Goal: Answer question/provide support: Share knowledge or assist other users

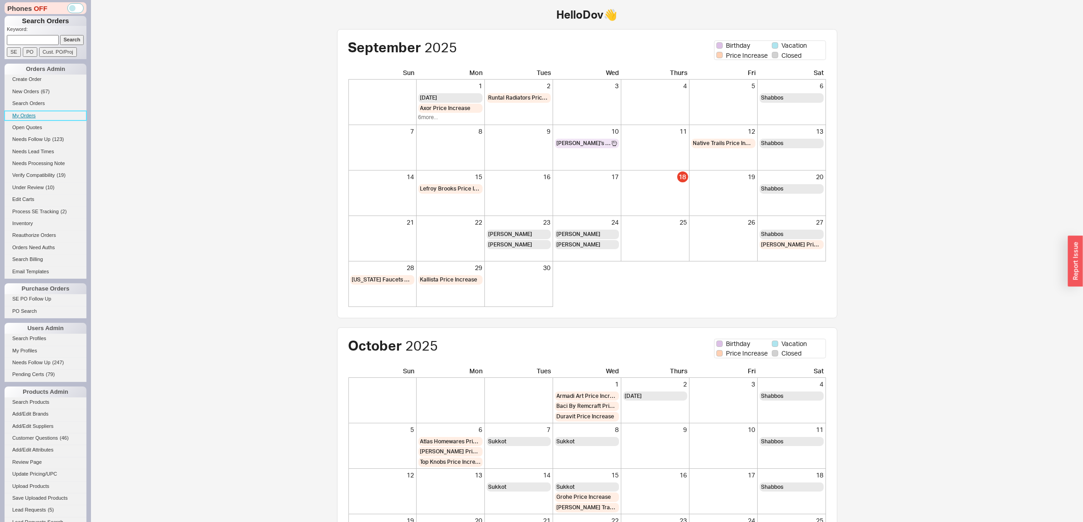
click at [22, 116] on link "My Orders" at bounding box center [46, 116] width 82 height 10
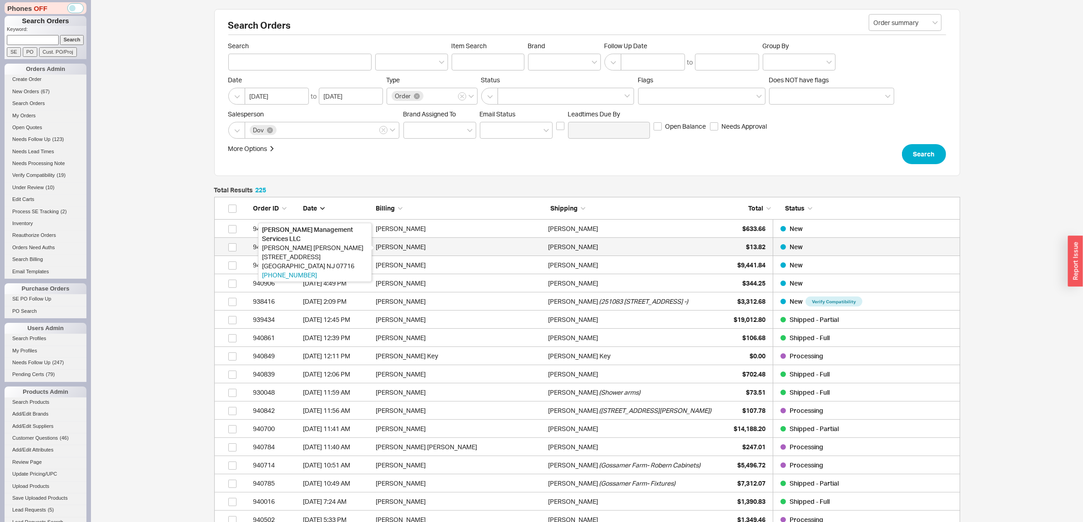
scroll to position [4106, 737]
click at [738, 248] on div "$13.82" at bounding box center [742, 247] width 45 height 18
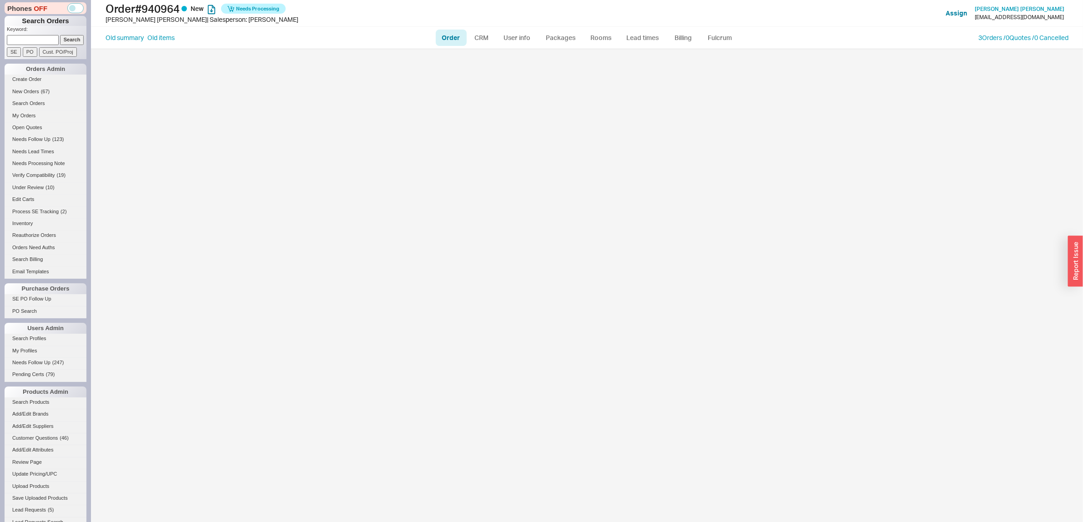
select select "LOW"
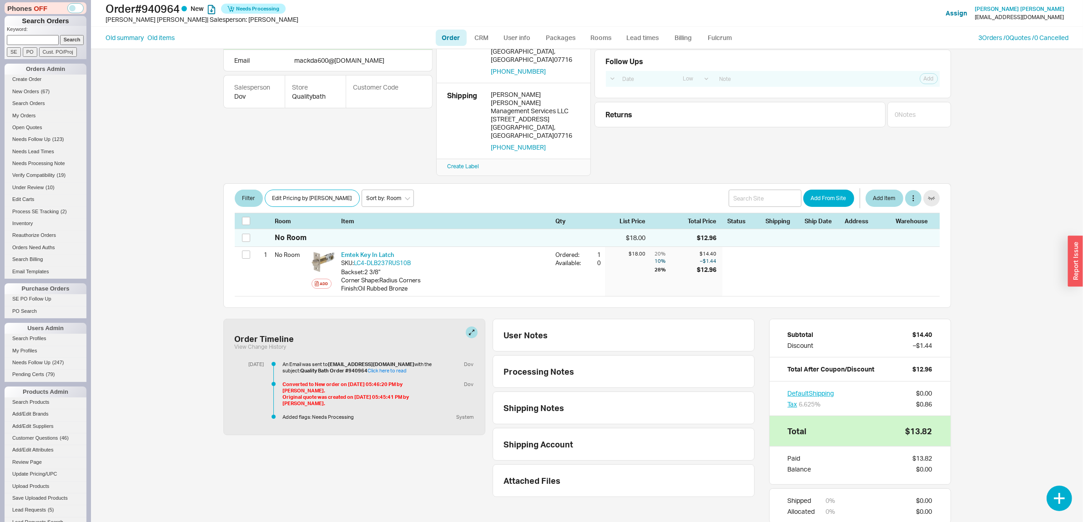
scroll to position [99, 0]
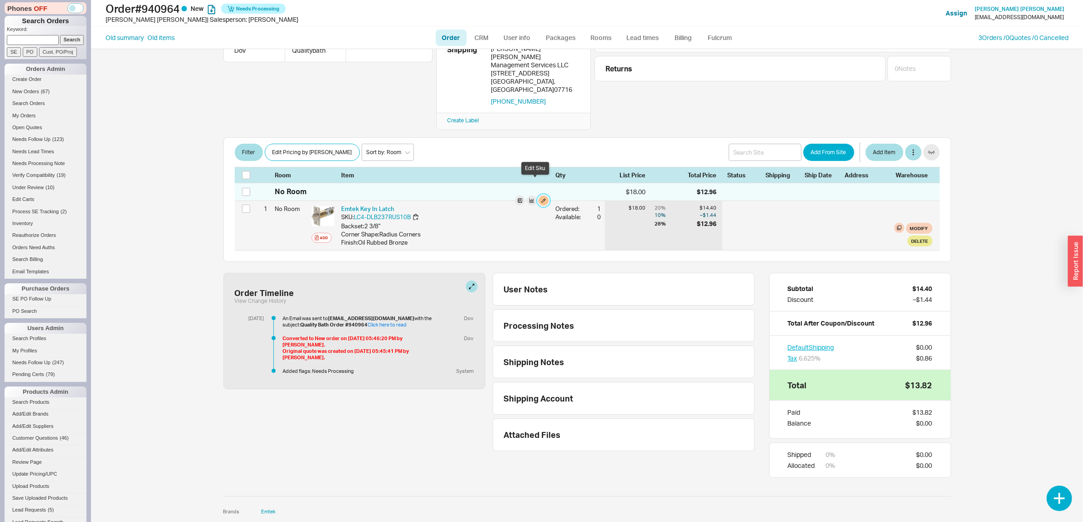
click at [538, 196] on button "button" at bounding box center [543, 201] width 10 height 10
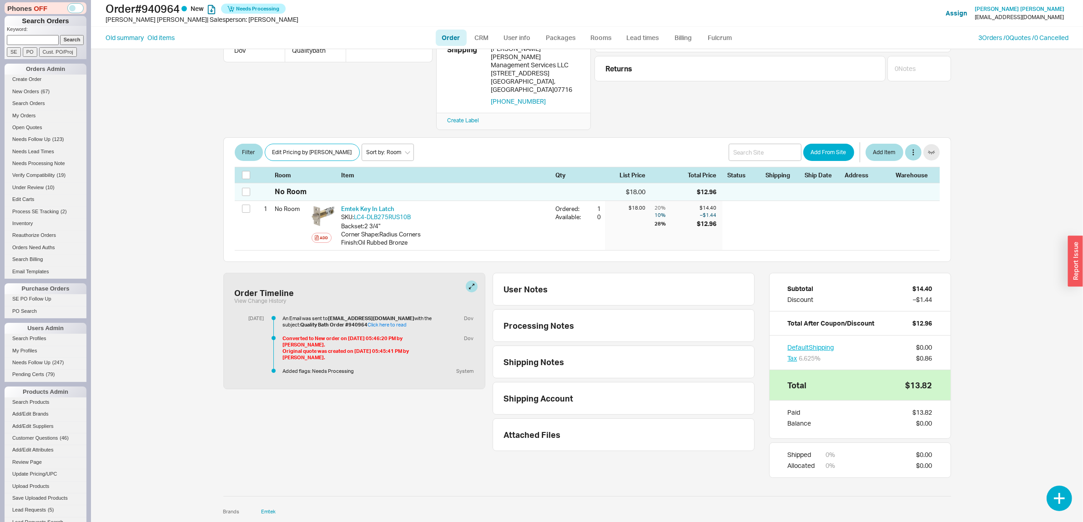
click at [435, 42] on li "Order" at bounding box center [451, 38] width 33 height 16
click at [439, 40] on link "Order" at bounding box center [451, 38] width 31 height 16
select select "LOW"
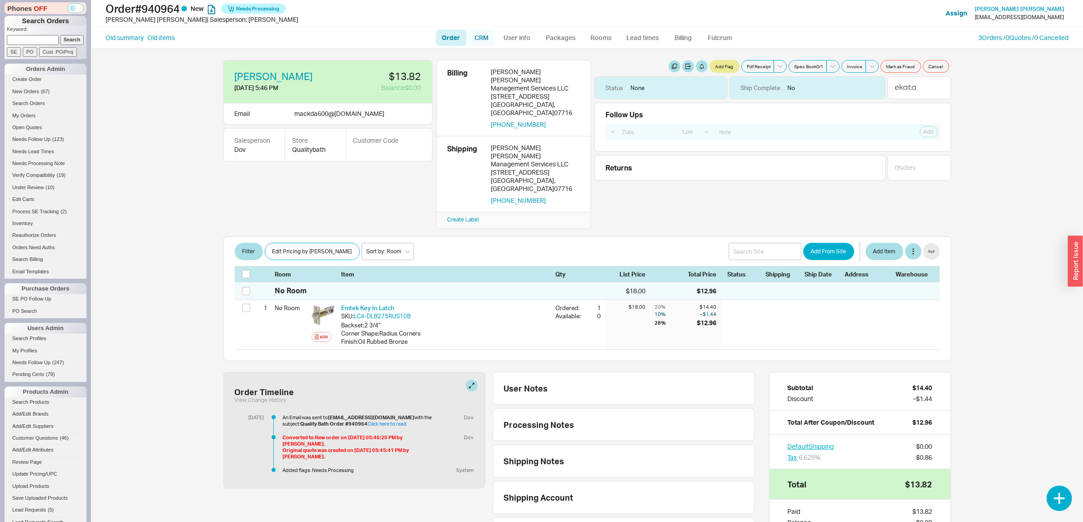
click at [477, 39] on link "CRM" at bounding box center [481, 38] width 27 height 16
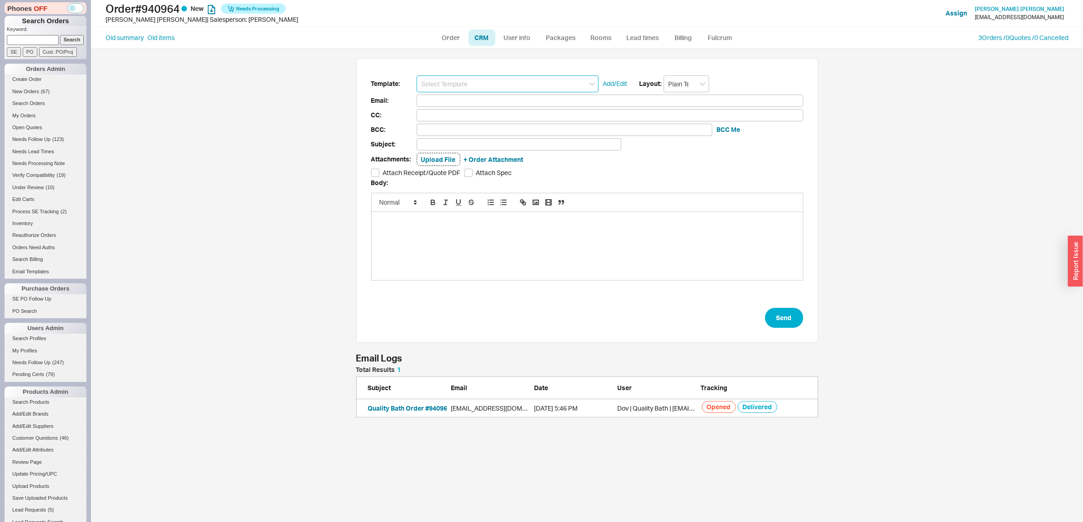
scroll to position [42, 453]
click at [474, 80] on input at bounding box center [507, 83] width 182 height 17
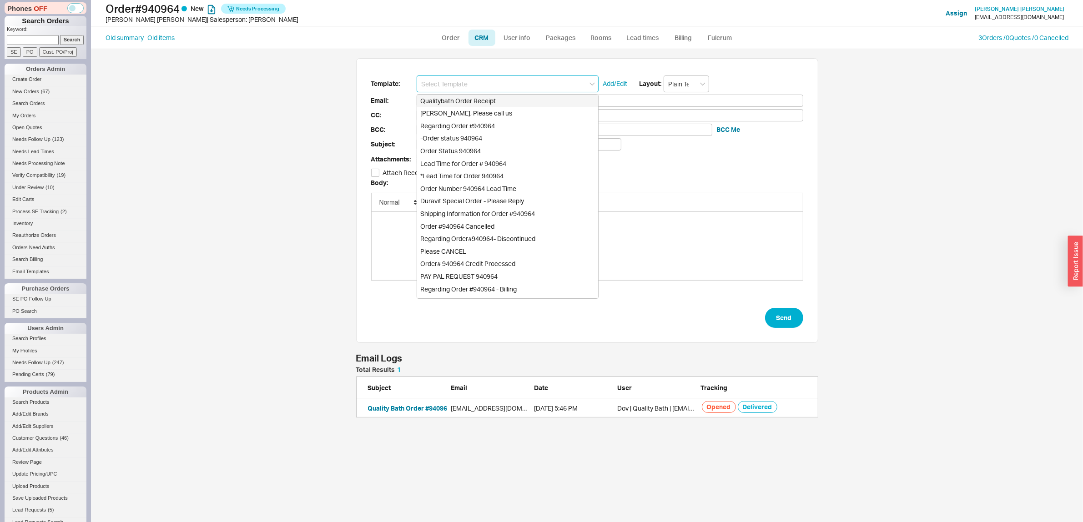
click at [483, 103] on div "Qualitybath Order Receipt" at bounding box center [507, 101] width 181 height 13
type input "Receipt"
type input "[EMAIL_ADDRESS][DOMAIN_NAME]"
type input "Quality Bath Order # 940964 Receipt"
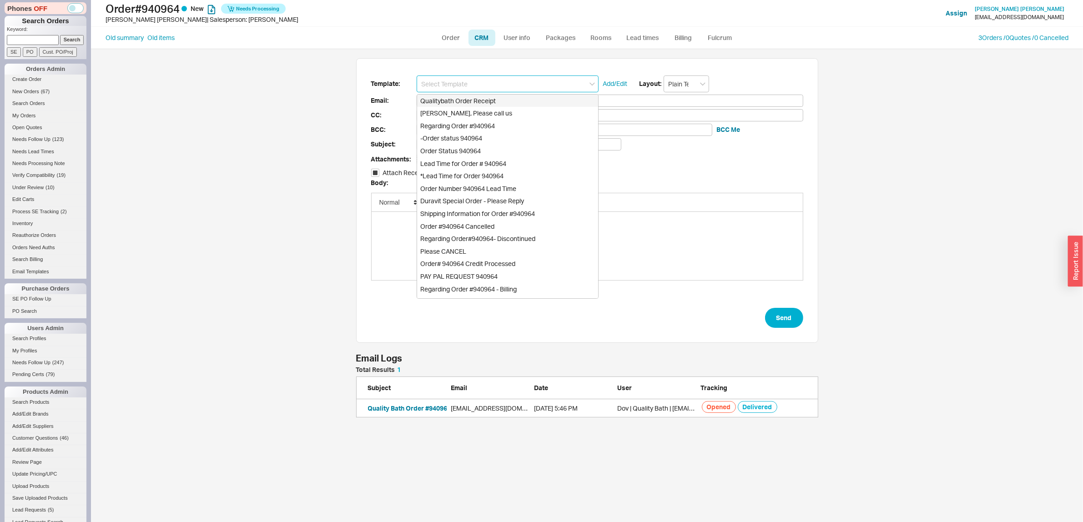
checkbox input "true"
type input "Qualitybath Order Receipt"
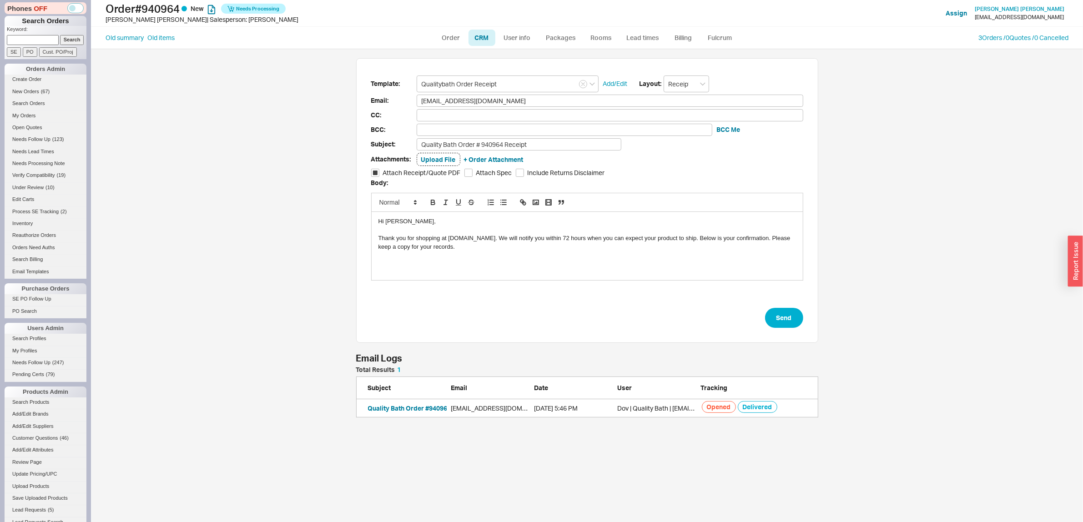
click at [552, 153] on form "Template: Qualitybath Order Receipt Add/Edit Layout: Receipt Email: [EMAIL_ADDR…" at bounding box center [587, 201] width 432 height 253
click at [552, 151] on input "Quality Bath Order # 940964 Receipt" at bounding box center [518, 144] width 205 height 12
type input "Quality Bath Order # 940964 Receipt- revised"
click at [788, 310] on button "Send" at bounding box center [784, 318] width 38 height 20
select select "LOW"
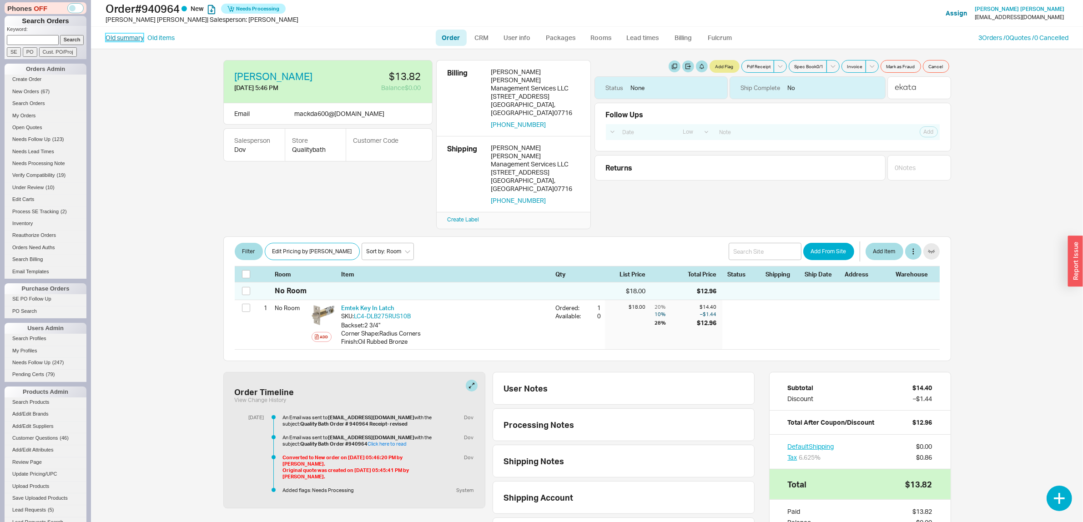
click at [135, 40] on link "Old summary" at bounding box center [124, 37] width 38 height 9
select select "*"
select select "LOW"
select select "3"
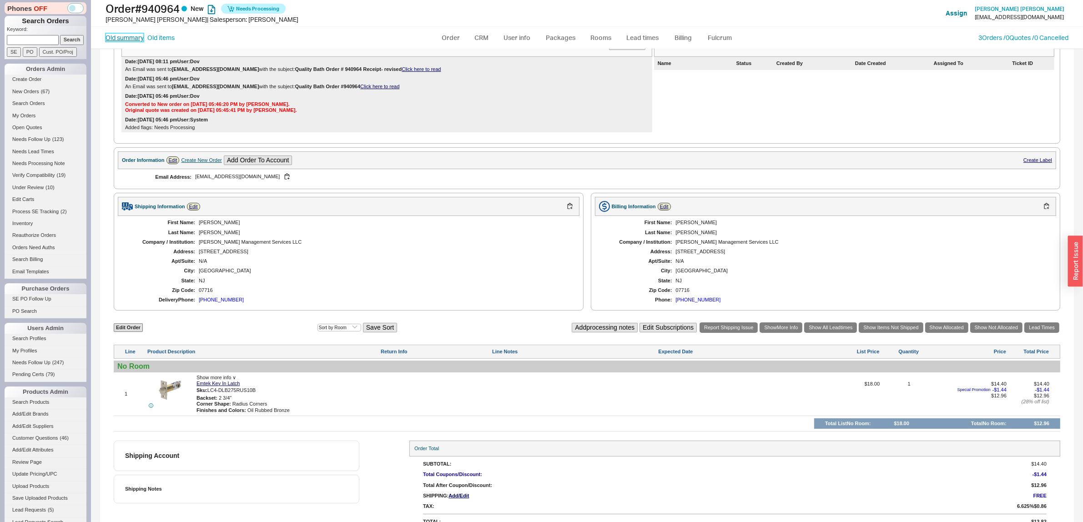
scroll to position [171, 0]
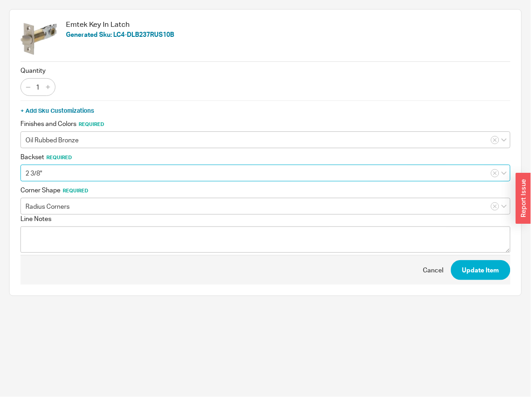
click at [160, 173] on input "2 3/8"" at bounding box center [265, 173] width 490 height 17
click at [140, 205] on div "2 3/4"" at bounding box center [265, 208] width 489 height 16
type input "2 3/4""
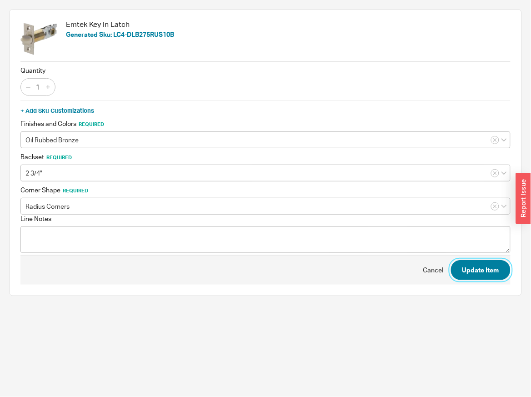
click at [466, 269] on button "Update Item" at bounding box center [481, 270] width 60 height 20
